Goal: Navigation & Orientation: Find specific page/section

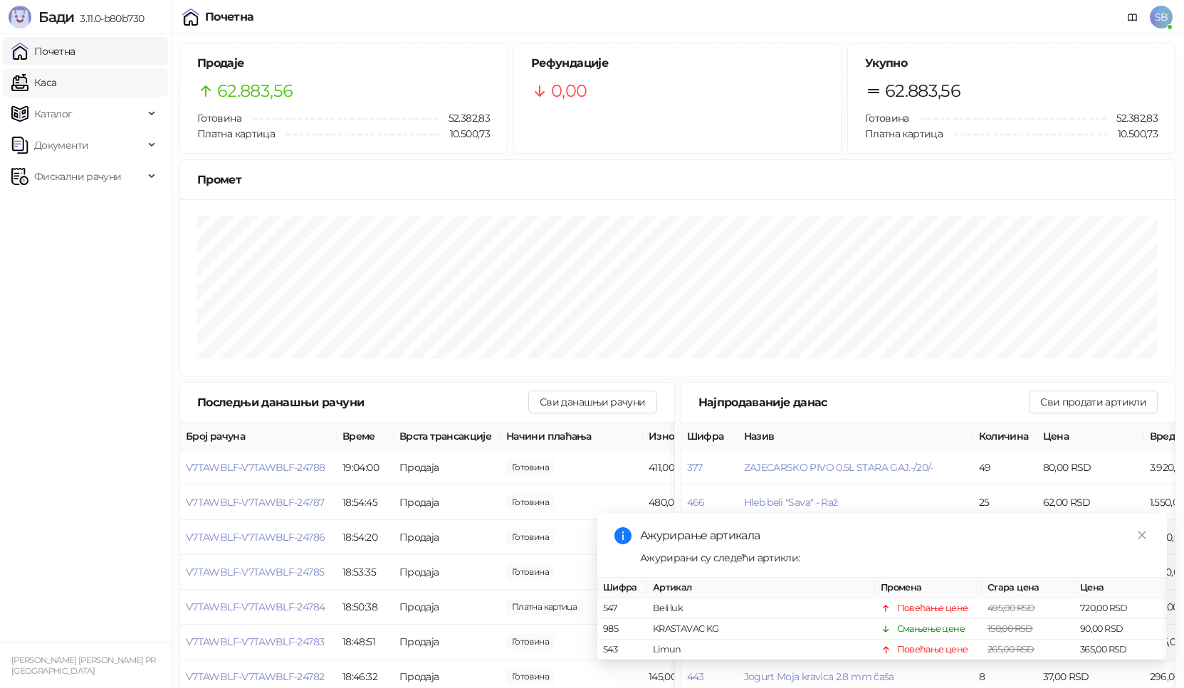
click at [41, 88] on link "Каса" at bounding box center [33, 82] width 45 height 28
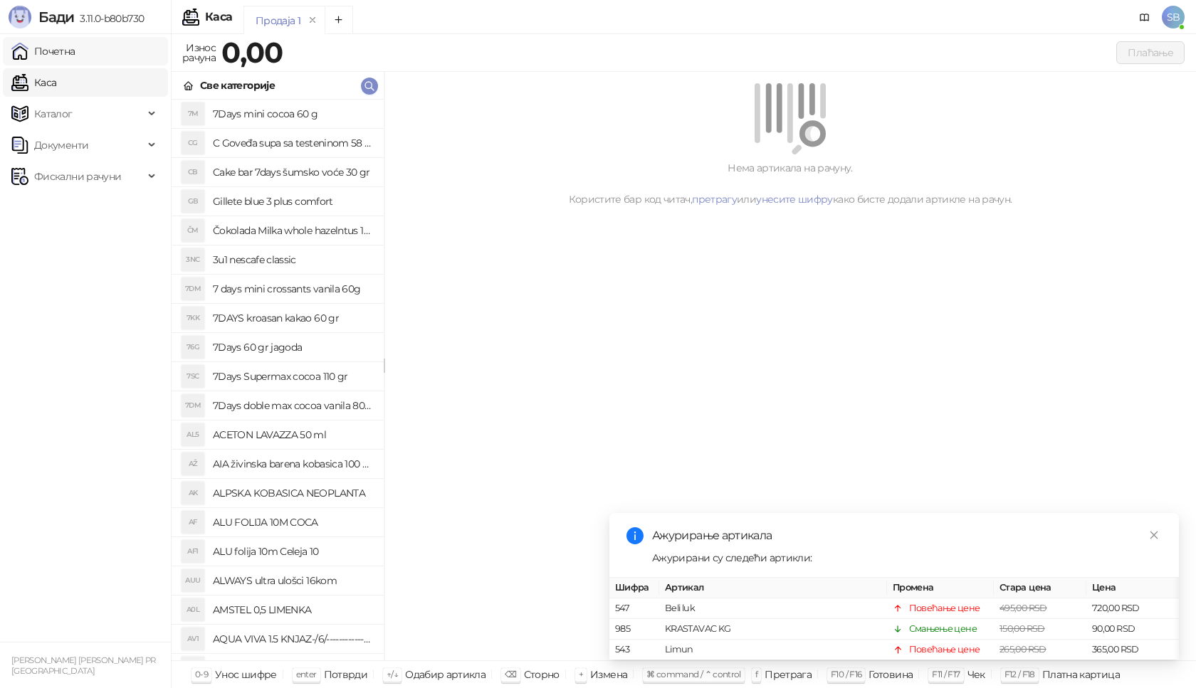
click at [49, 56] on link "Почетна" at bounding box center [43, 51] width 64 height 28
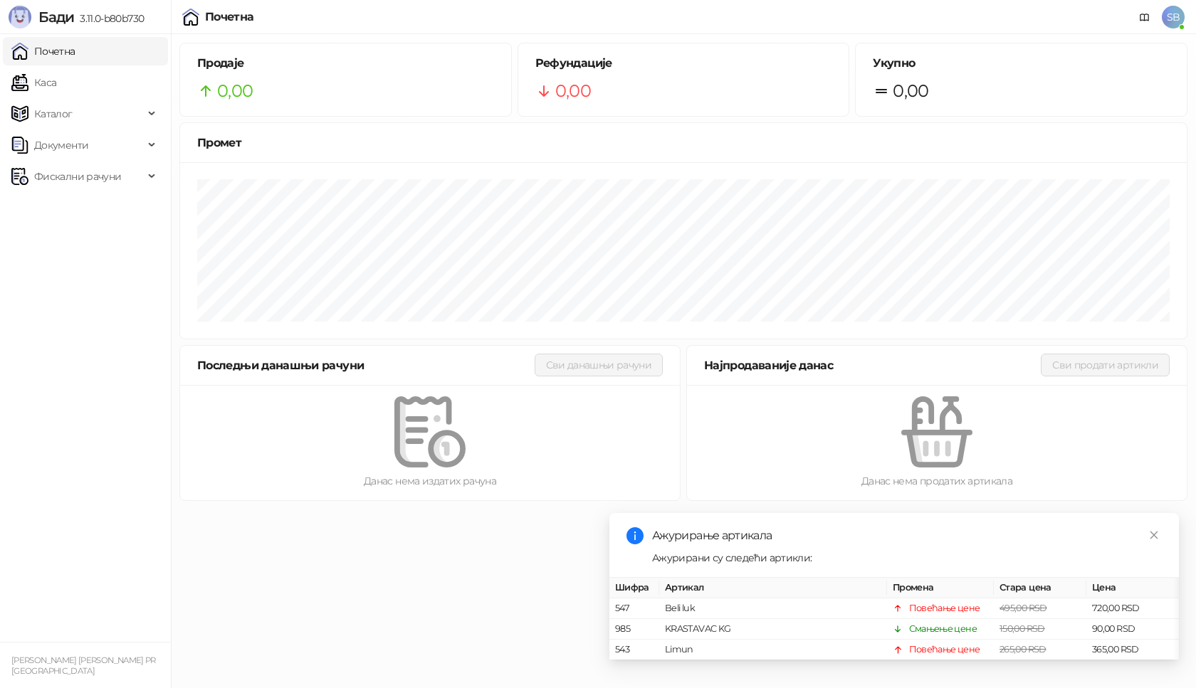
click at [49, 56] on link "Почетна" at bounding box center [43, 51] width 64 height 28
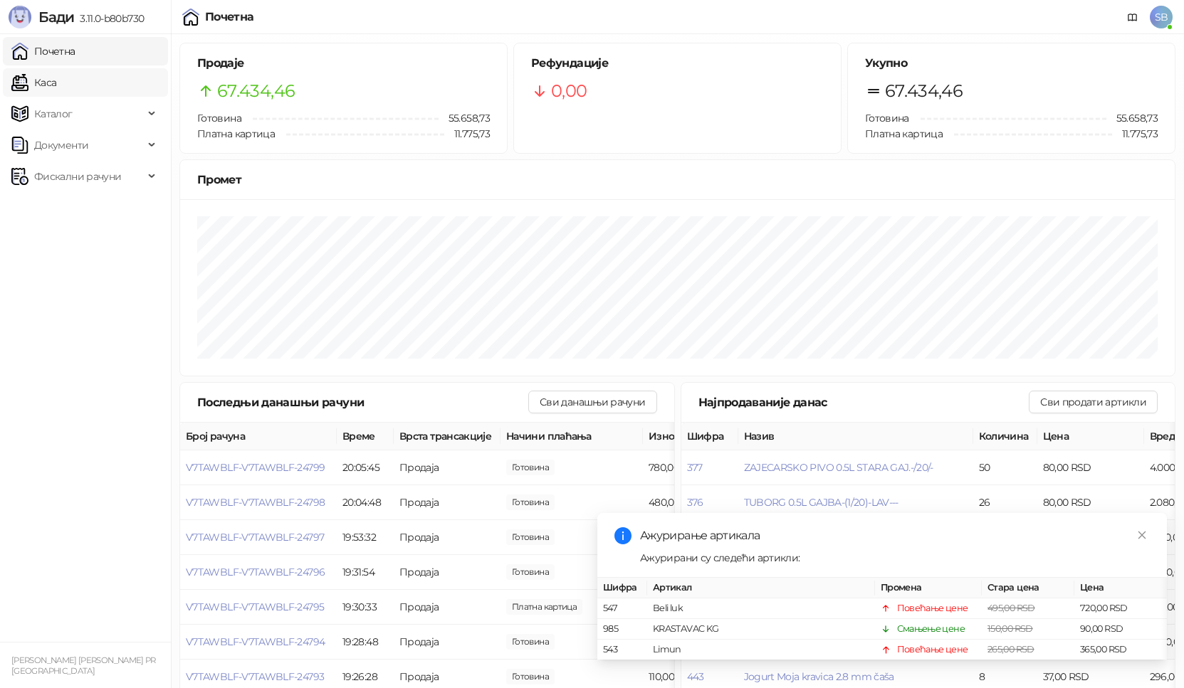
click at [54, 92] on link "Каса" at bounding box center [33, 82] width 45 height 28
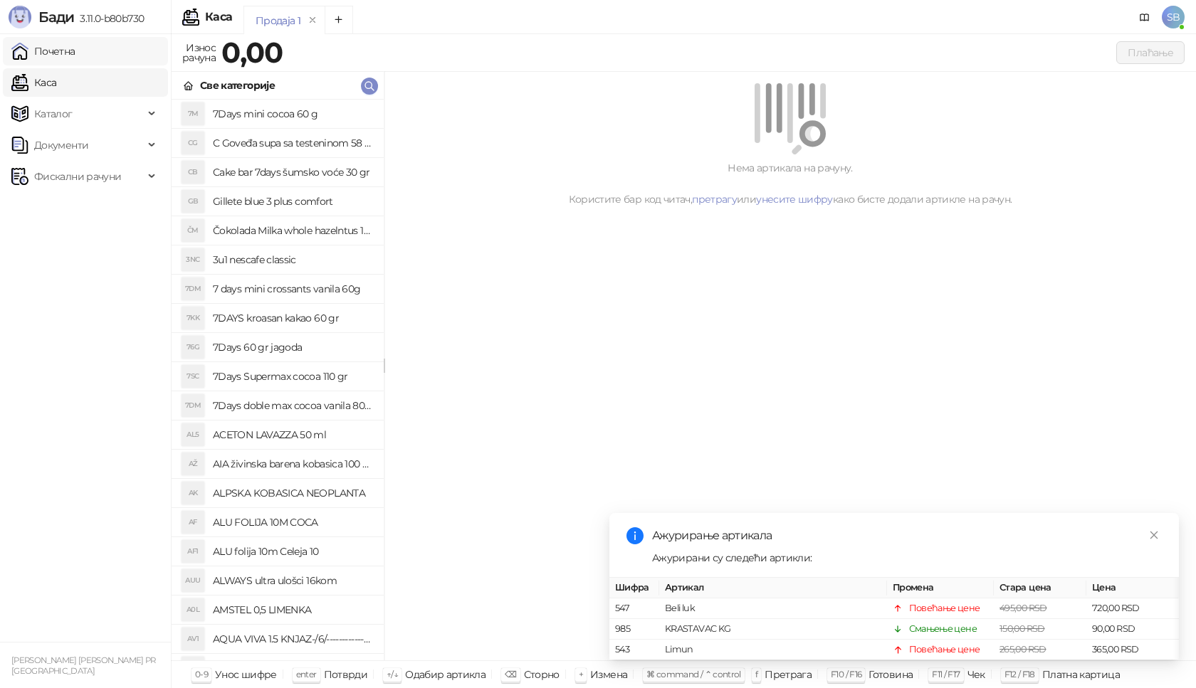
click at [59, 57] on link "Почетна" at bounding box center [43, 51] width 64 height 28
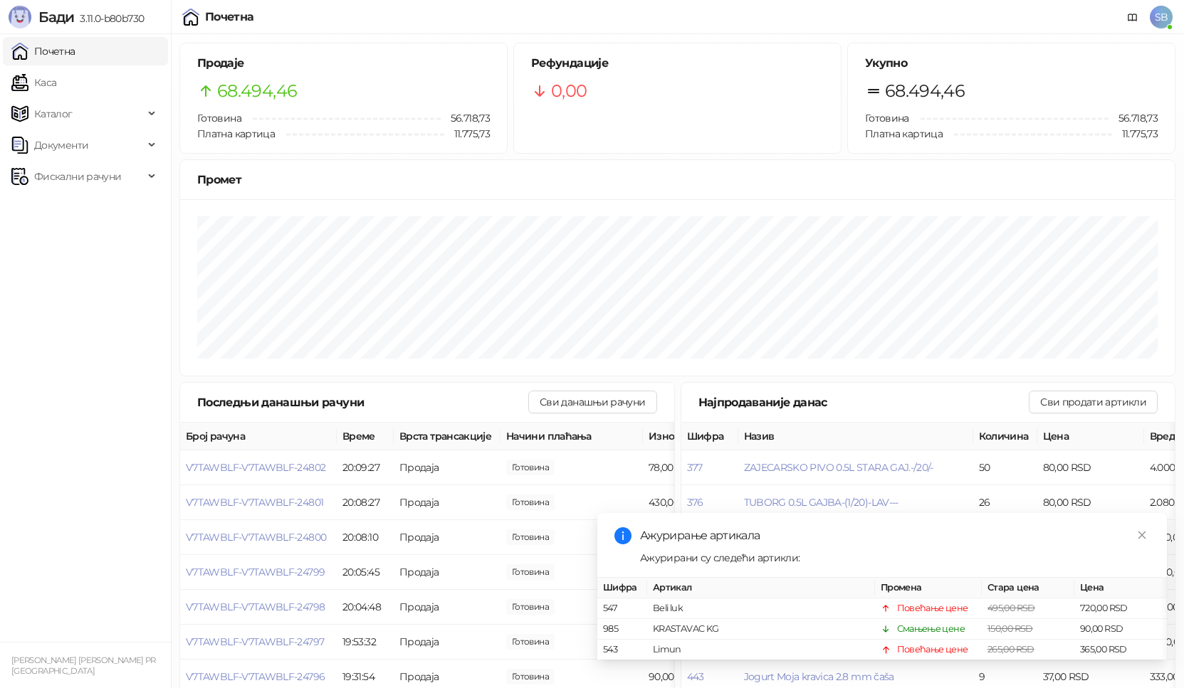
click at [56, 52] on link "Почетна" at bounding box center [43, 51] width 64 height 28
